Goal: Find specific page/section: Find specific page/section

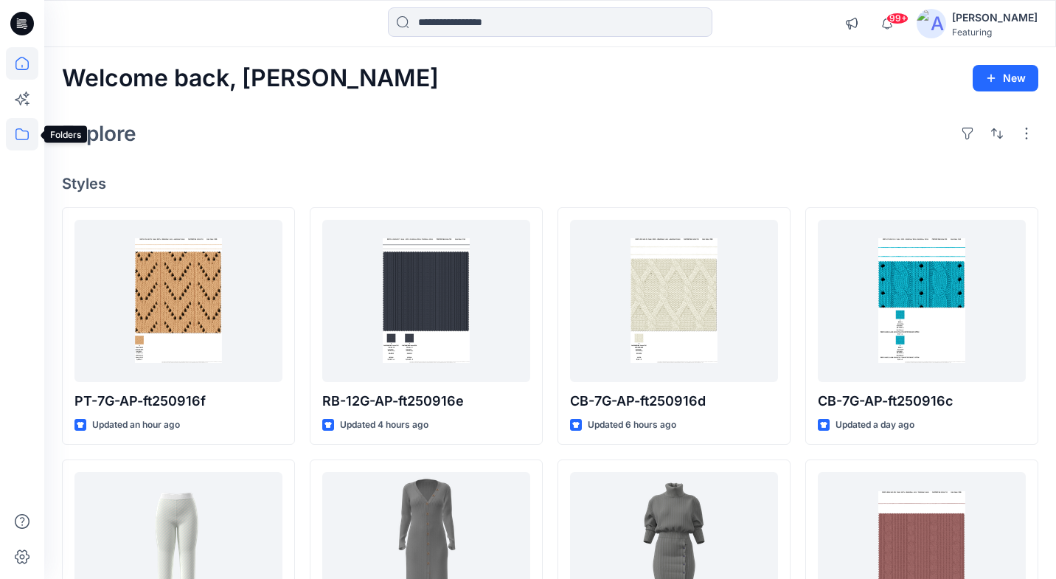
click at [18, 139] on icon at bounding box center [22, 134] width 32 height 32
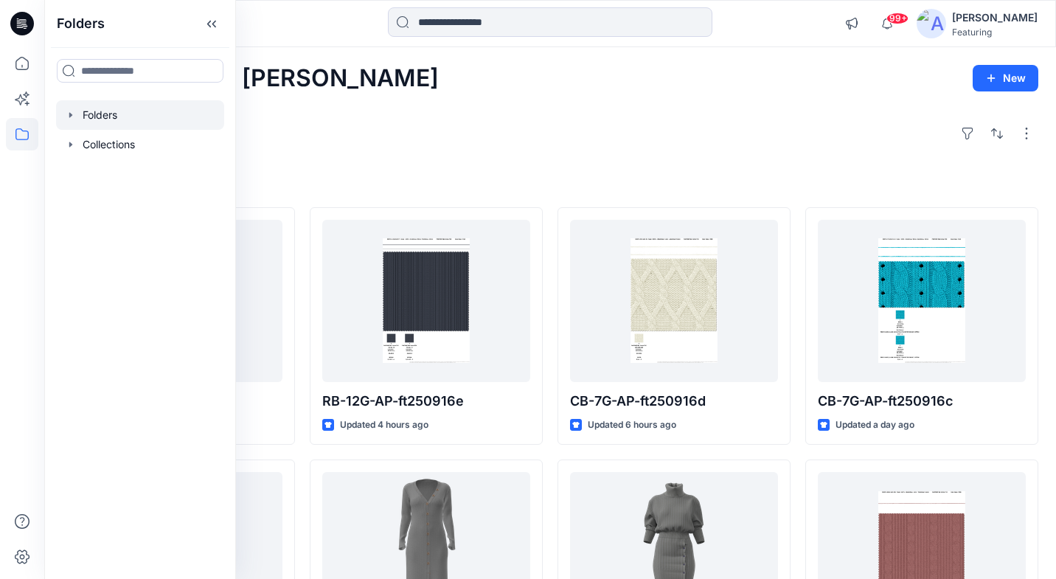
click at [100, 119] on div at bounding box center [140, 115] width 168 height 30
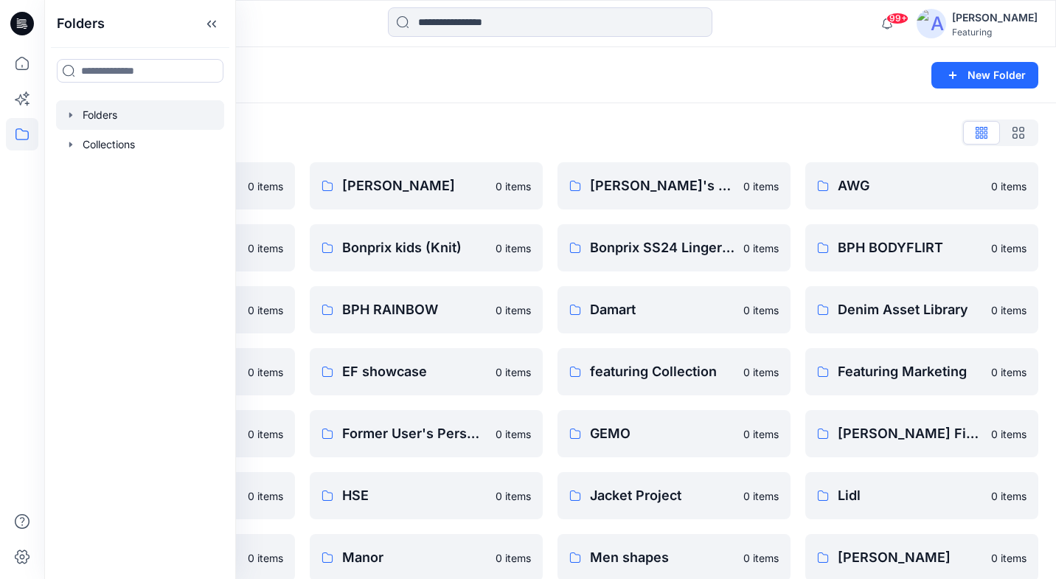
click at [314, 86] on div "Folders New Folder" at bounding box center [550, 75] width 1012 height 56
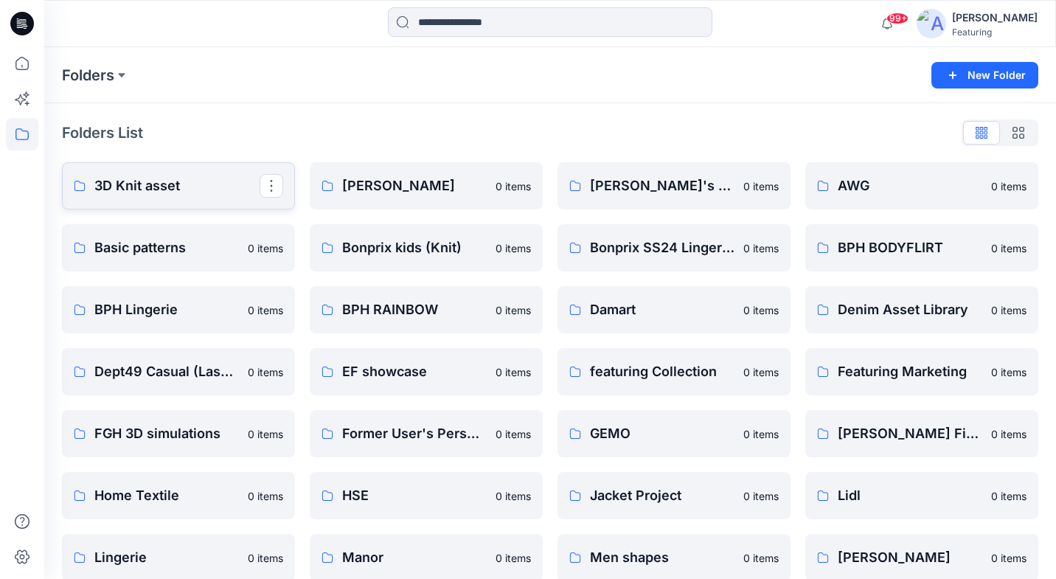
click at [184, 183] on p "3D Knit asset" at bounding box center [176, 186] width 165 height 21
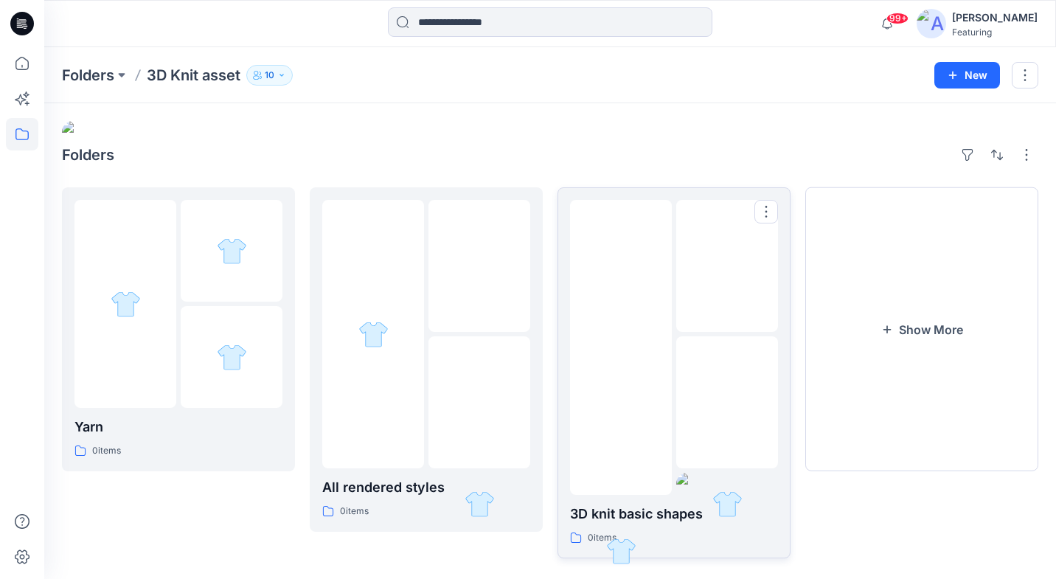
click at [712, 398] on div at bounding box center [727, 402] width 102 height 132
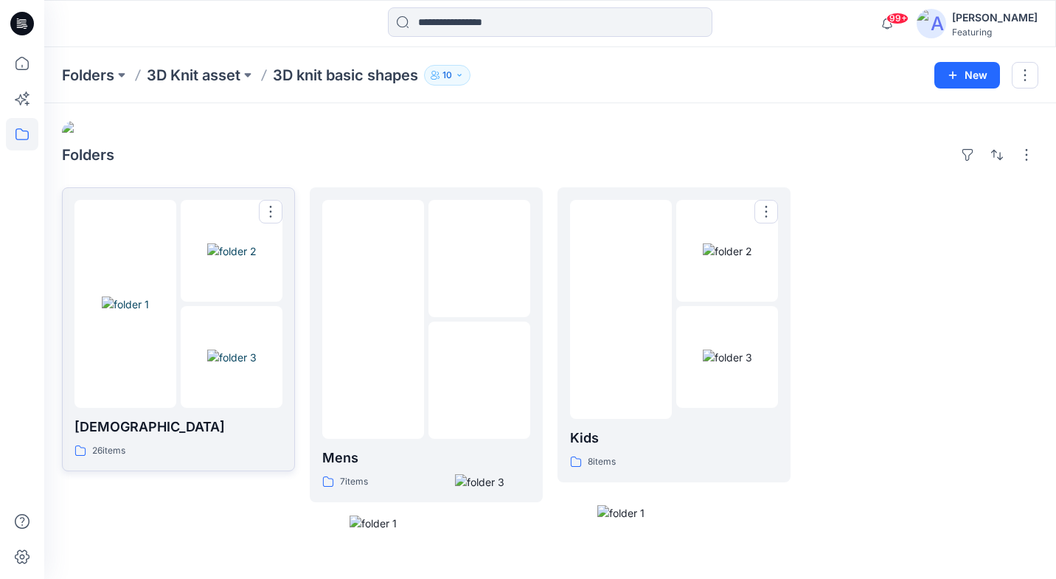
click at [237, 418] on div "[DEMOGRAPHIC_DATA] 26 items" at bounding box center [179, 438] width 208 height 42
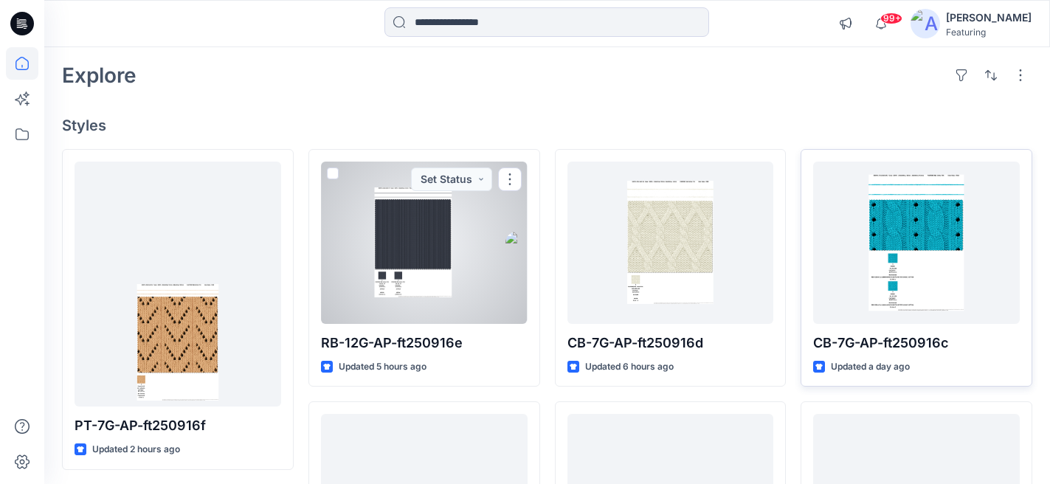
scroll to position [58, 0]
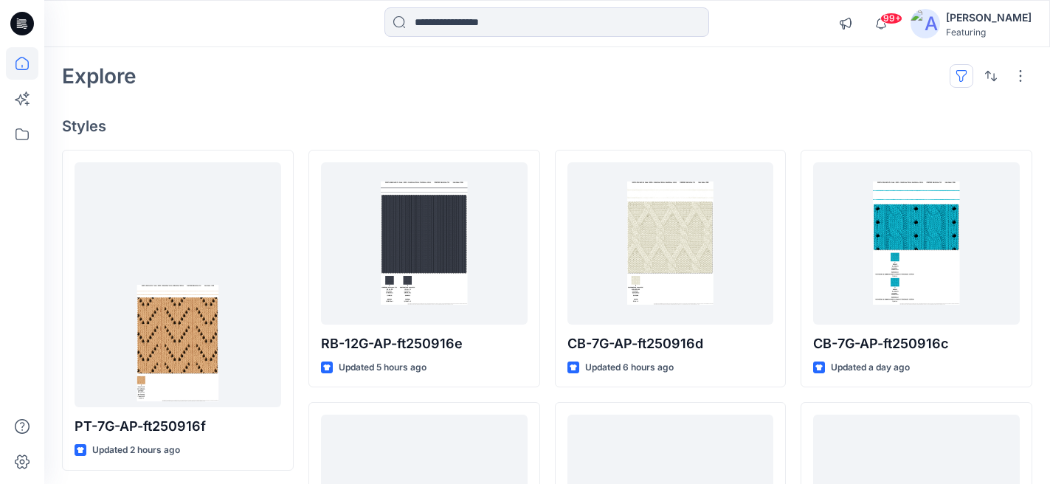
click at [962, 72] on button "button" at bounding box center [961, 76] width 24 height 24
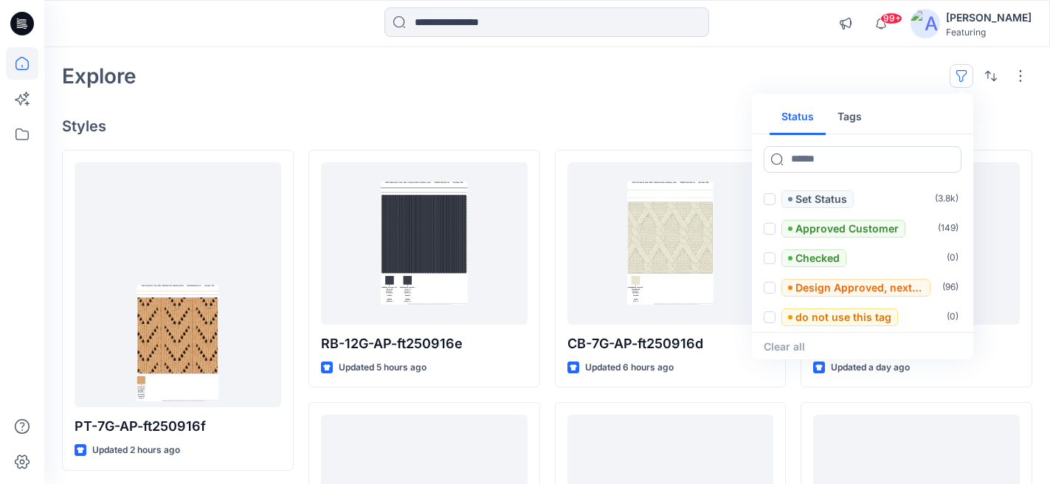
click at [851, 117] on button "Tags" at bounding box center [850, 117] width 48 height 35
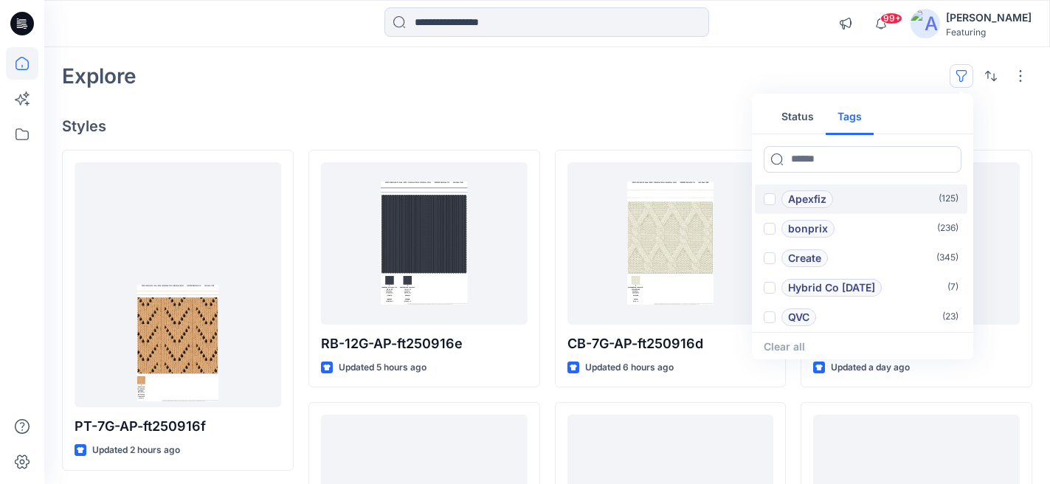
scroll to position [60, 0]
click at [822, 285] on p "Hybrid Co Oct25" at bounding box center [831, 287] width 87 height 18
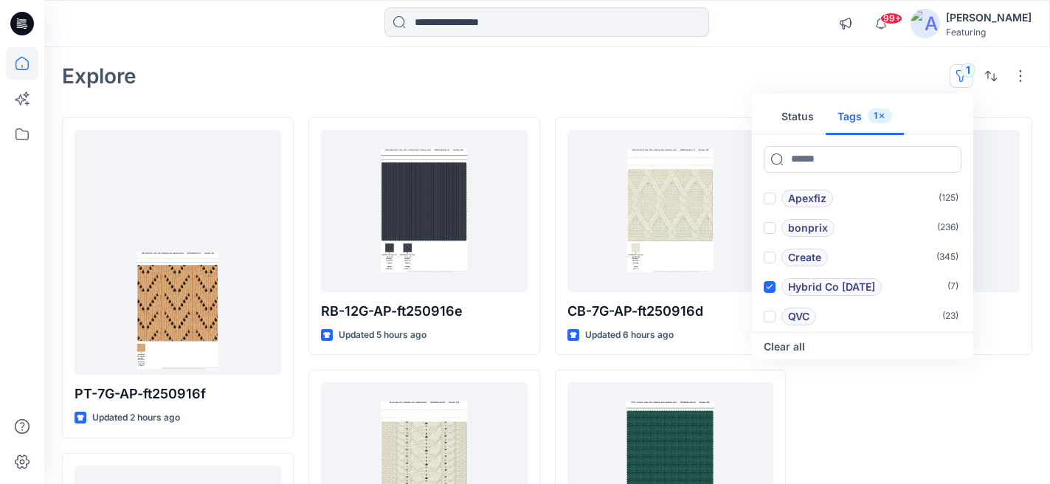
click at [651, 87] on div "Explore 1 Status Tags 1 Add 1101TPX ( 0 ) Add 1204TCX ( 0 ) Apexfiz ( 125 ) bon…" at bounding box center [547, 75] width 970 height 35
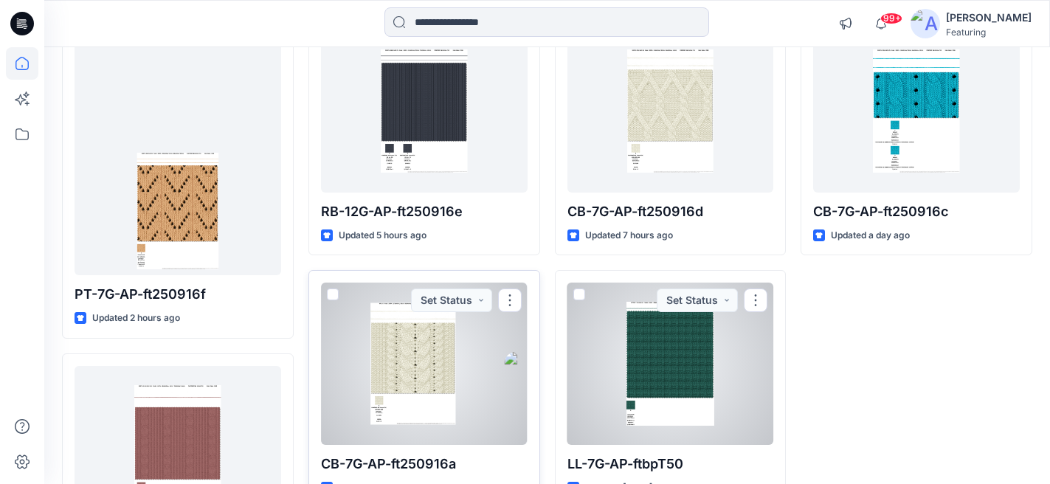
scroll to position [0, 0]
